Goal: Task Accomplishment & Management: Use online tool/utility

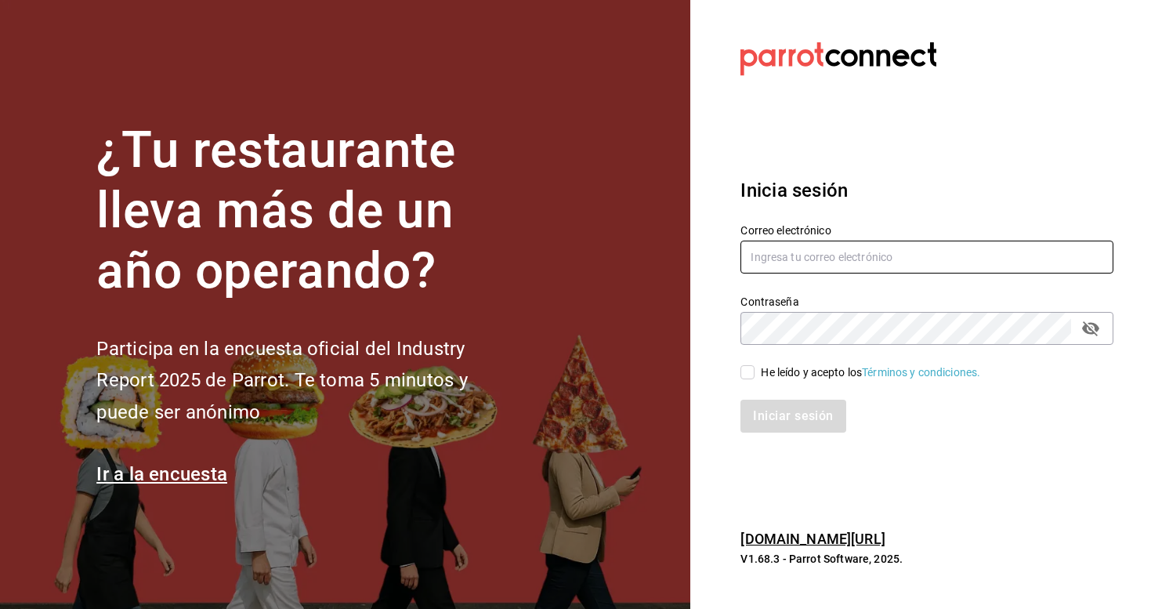
type input "[EMAIL_ADDRESS][DOMAIN_NAME]"
click at [745, 377] on input "He leído y acepto los Términos y condiciones." at bounding box center [747, 372] width 14 height 14
checkbox input "true"
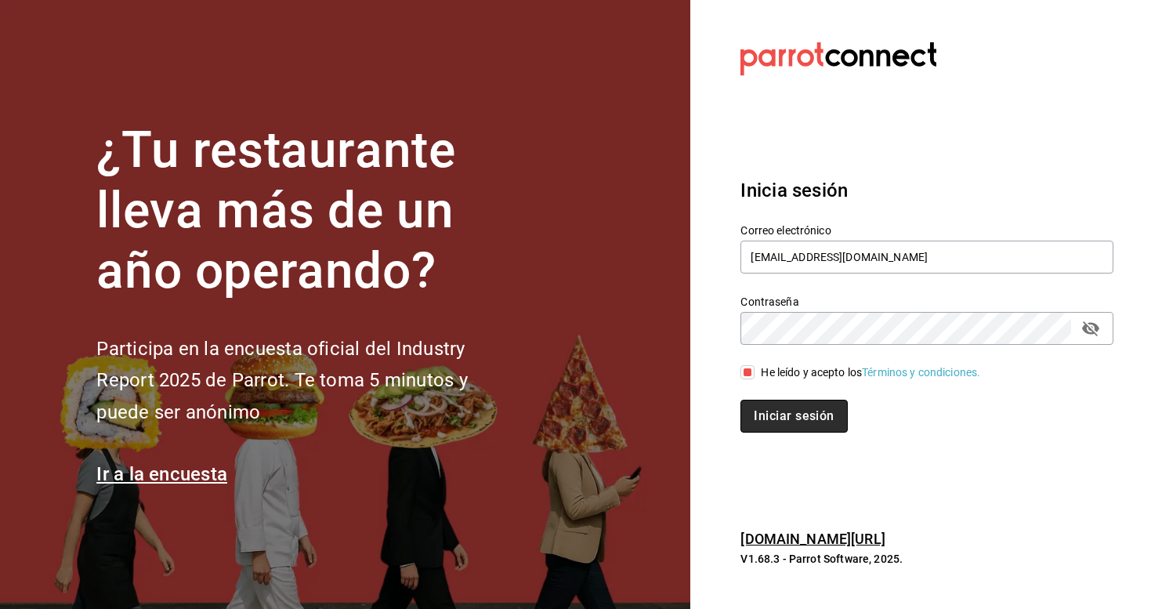
click at [785, 411] on button "Iniciar sesión" at bounding box center [793, 415] width 107 height 33
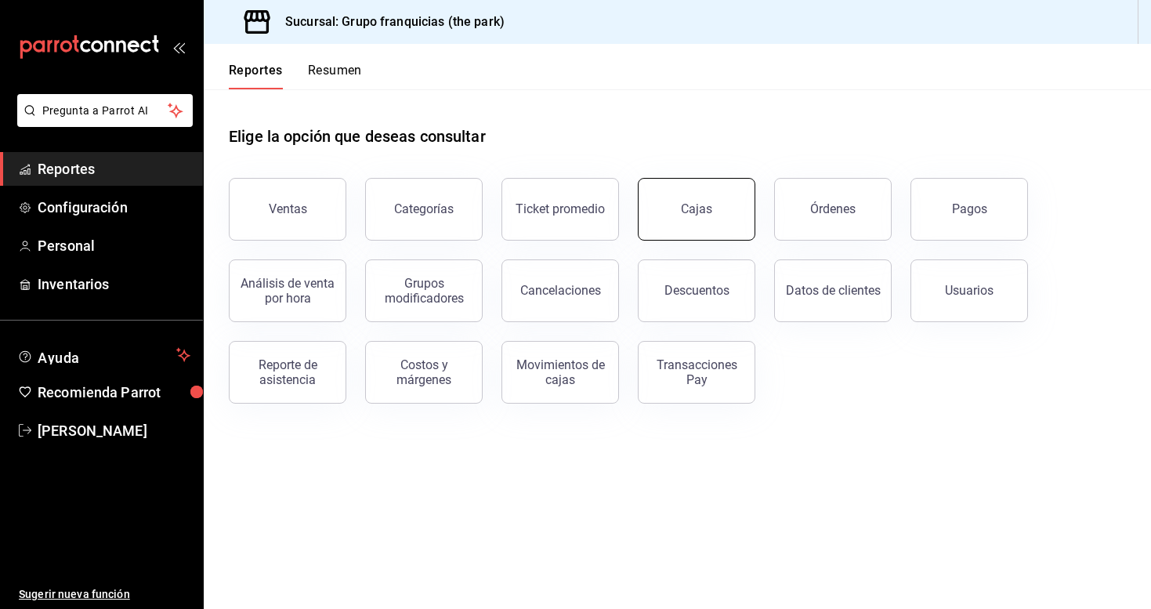
click at [681, 206] on button "Cajas" at bounding box center [696, 209] width 117 height 63
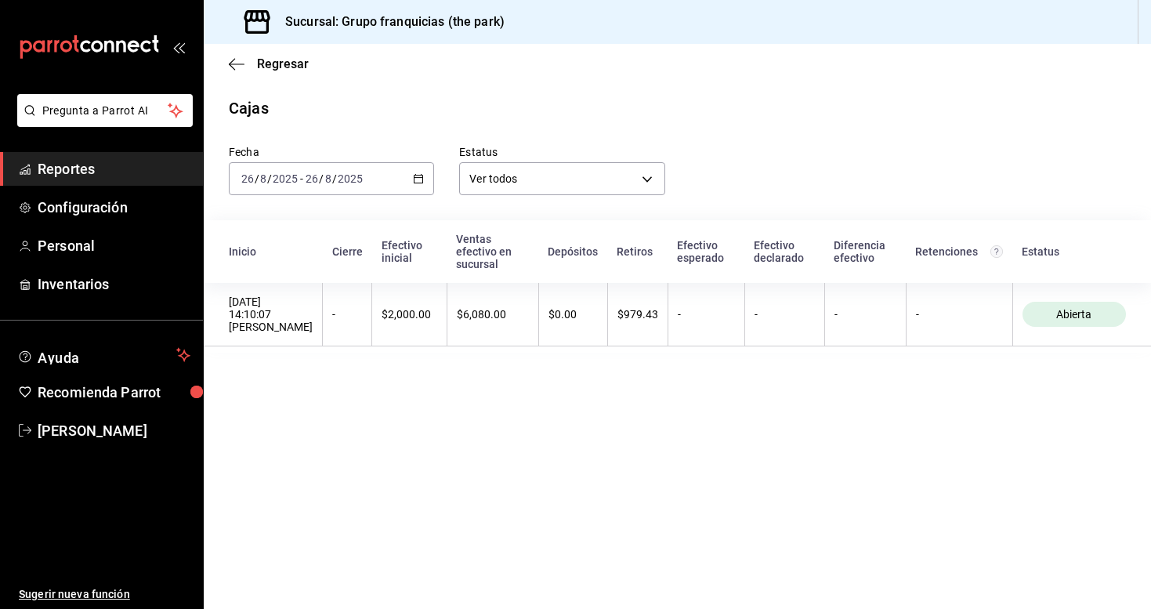
click at [60, 159] on span "Reportes" at bounding box center [114, 168] width 153 height 21
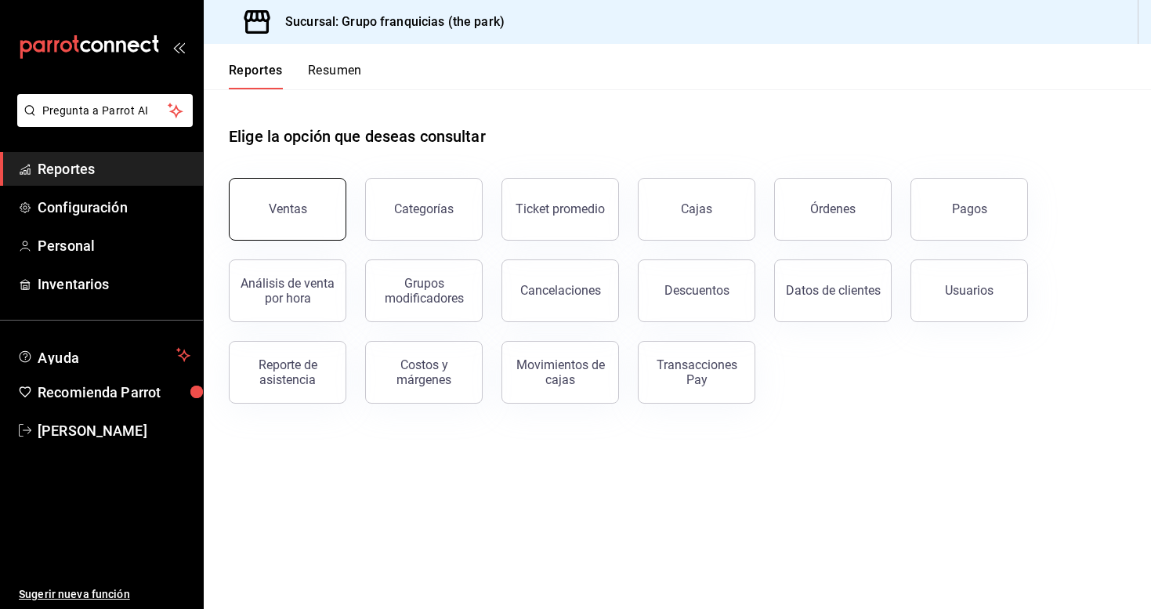
click at [294, 204] on div "Ventas" at bounding box center [288, 208] width 38 height 15
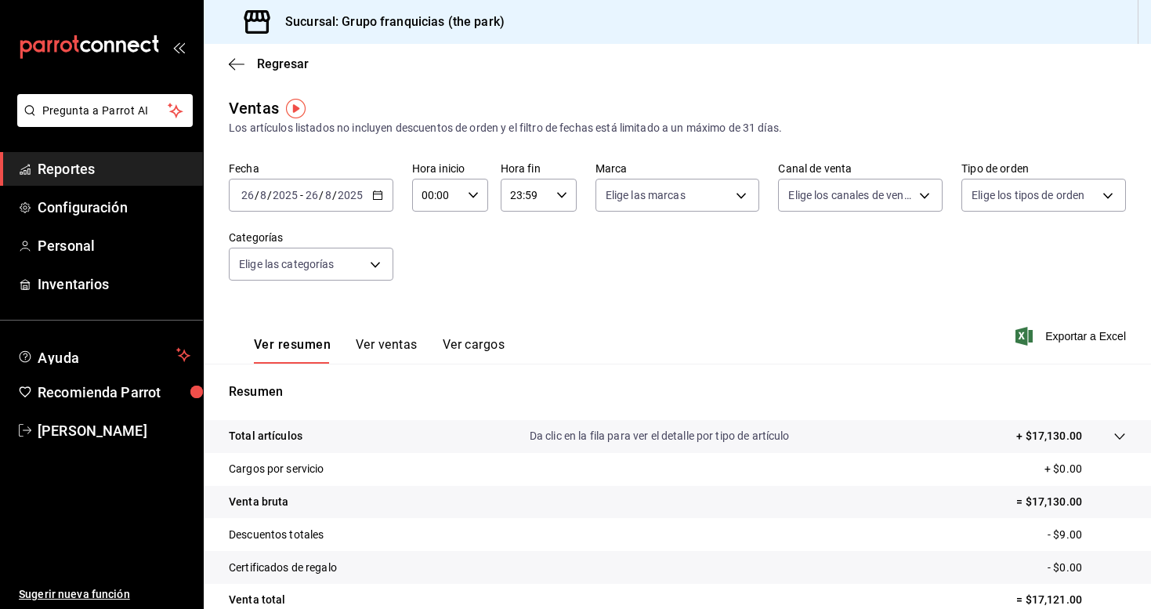
click at [377, 200] on \(Stroke\) "button" at bounding box center [377, 195] width 9 height 9
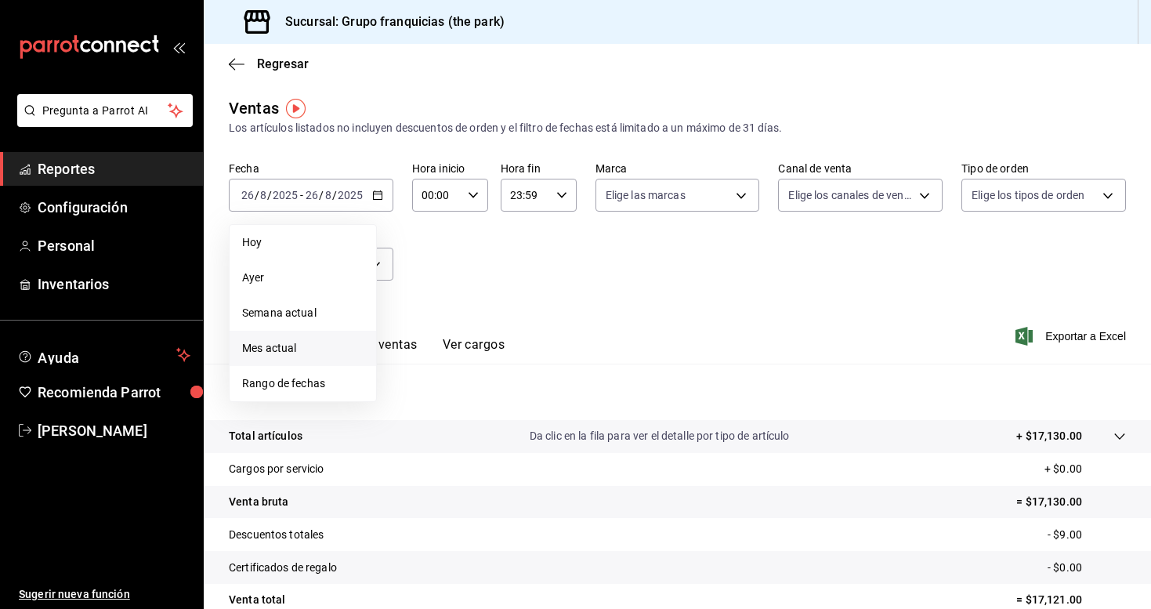
click at [294, 344] on span "Mes actual" at bounding box center [302, 348] width 121 height 16
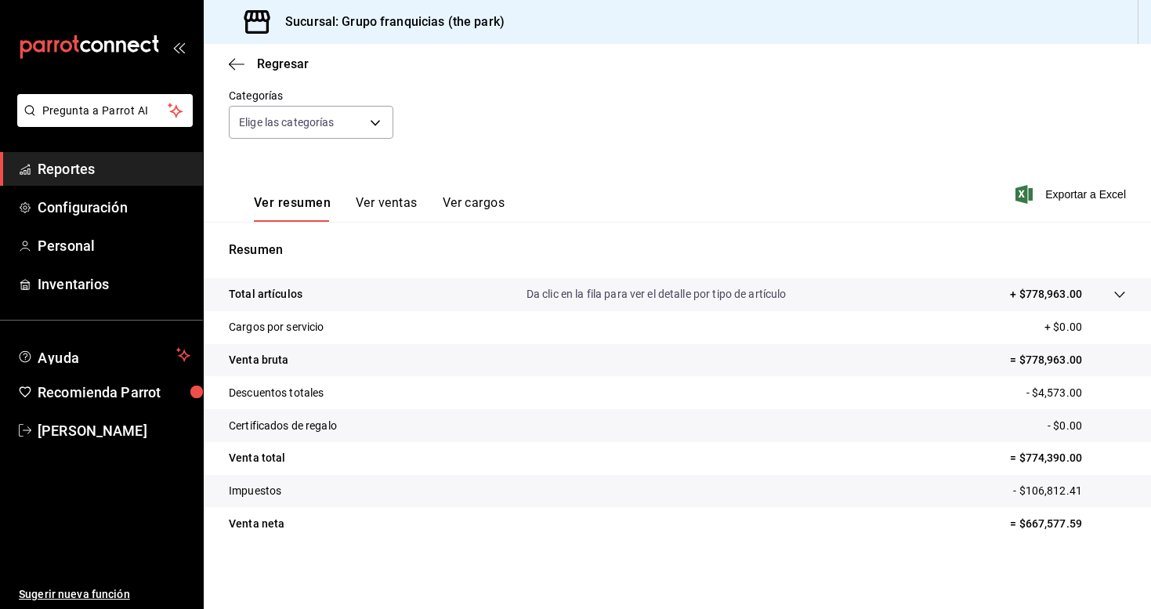
scroll to position [142, 0]
